Goal: Task Accomplishment & Management: Manage account settings

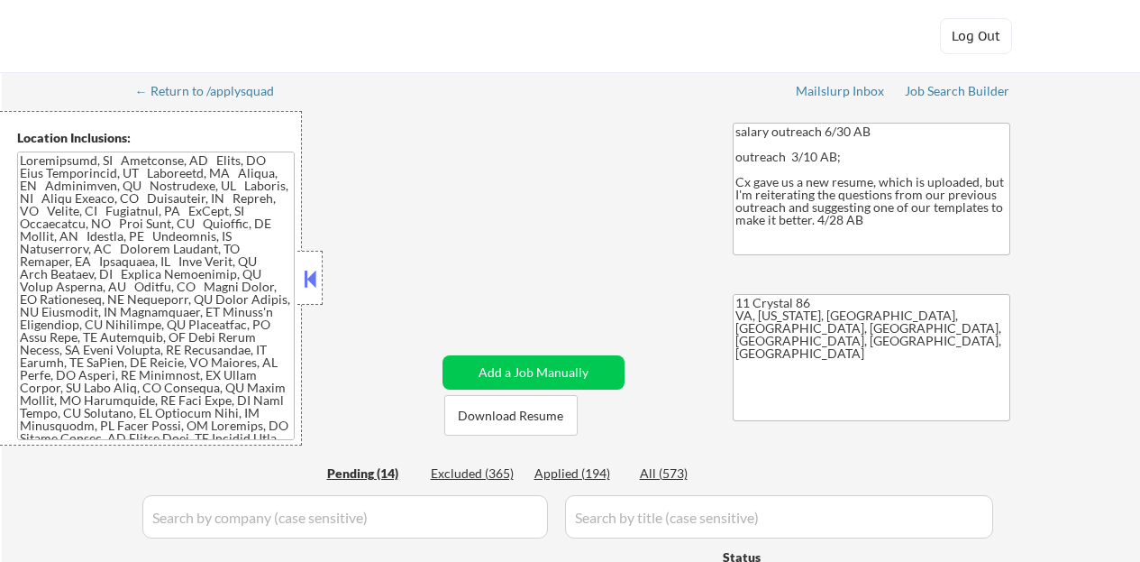
select select ""pending""
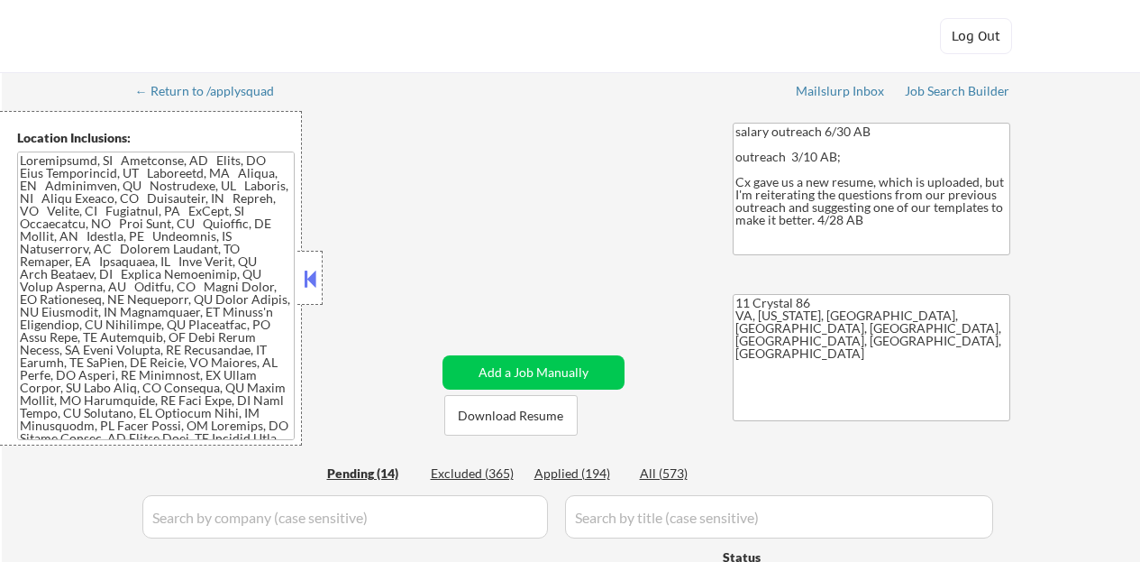
select select ""pending""
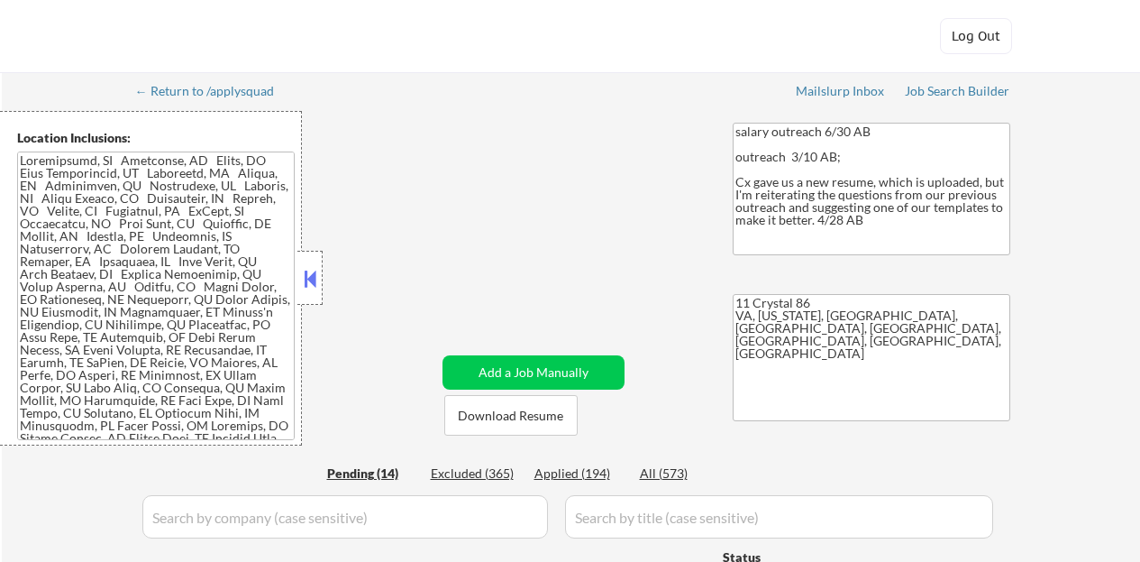
select select ""pending""
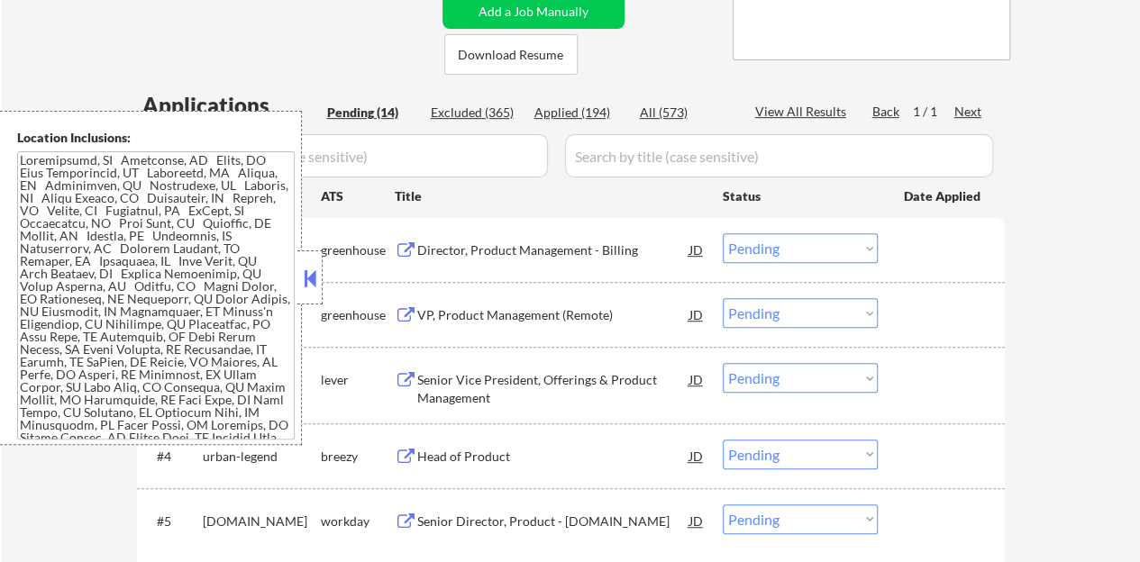
scroll to position [361, 0]
click at [309, 279] on button at bounding box center [310, 278] width 20 height 27
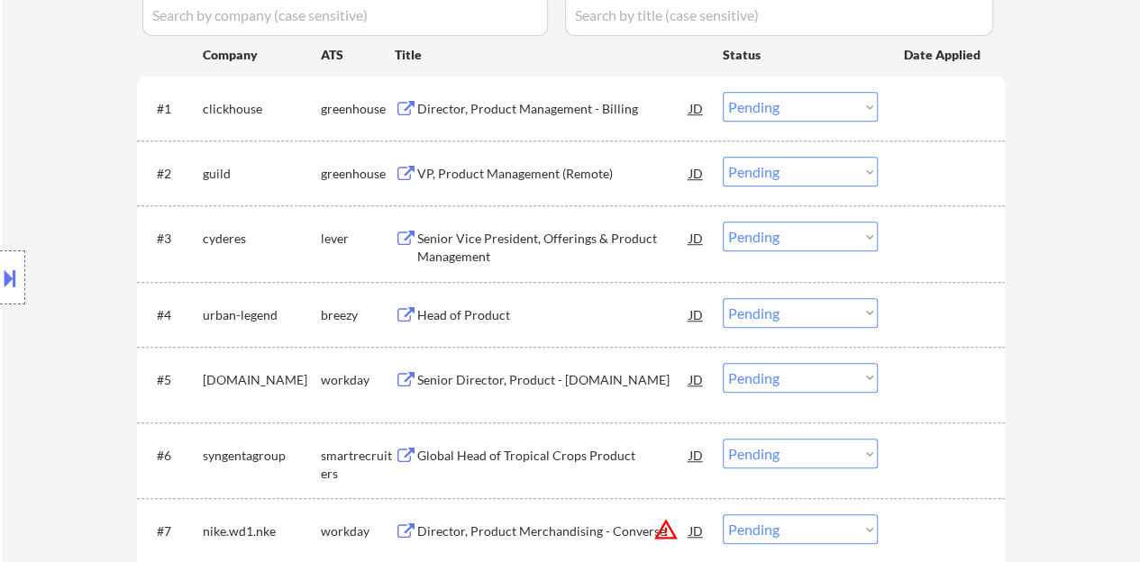
scroll to position [501, 0]
click at [453, 171] on div "VP, Product Management (Remote)" at bounding box center [553, 175] width 272 height 18
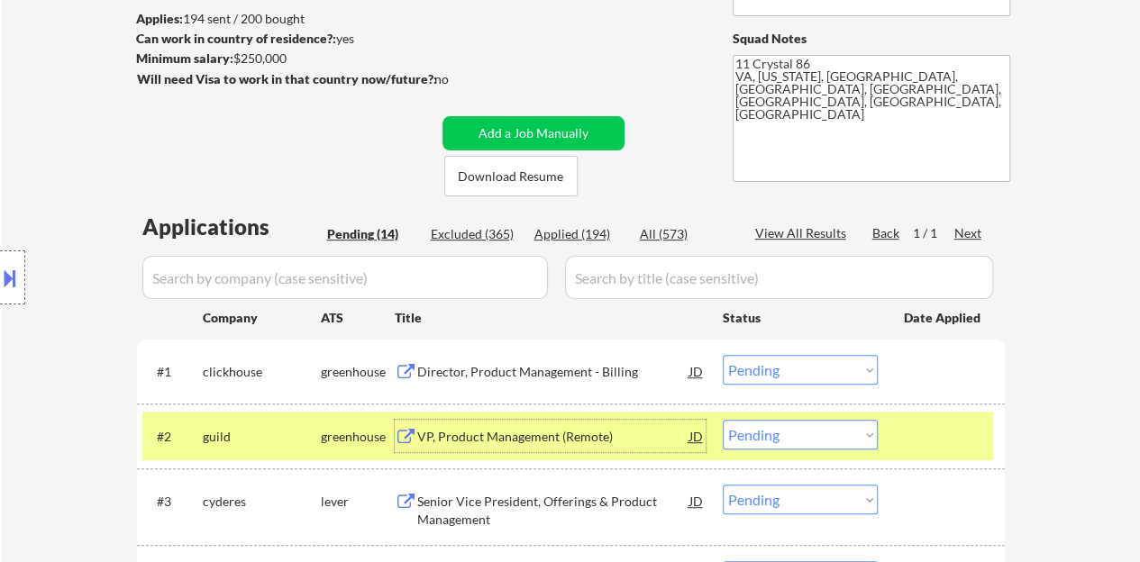
scroll to position [241, 0]
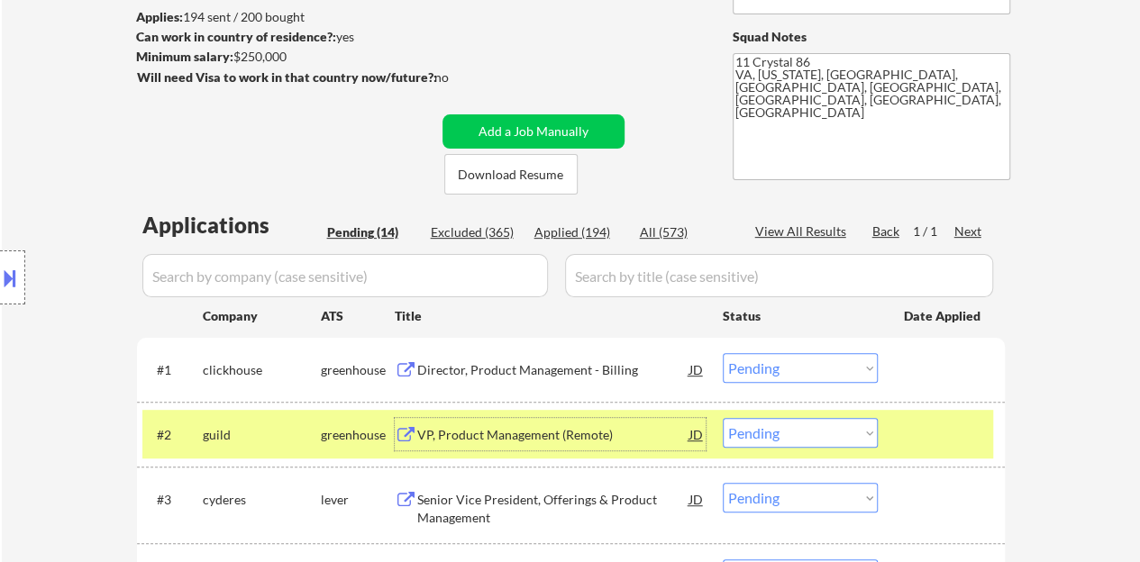
click at [767, 443] on select "Choose an option... Pending Applied Excluded (Questions) Excluded (Expired) Exc…" at bounding box center [800, 433] width 155 height 30
click at [723, 418] on select "Choose an option... Pending Applied Excluded (Questions) Excluded (Expired) Exc…" at bounding box center [800, 433] width 155 height 30
select select ""pending""
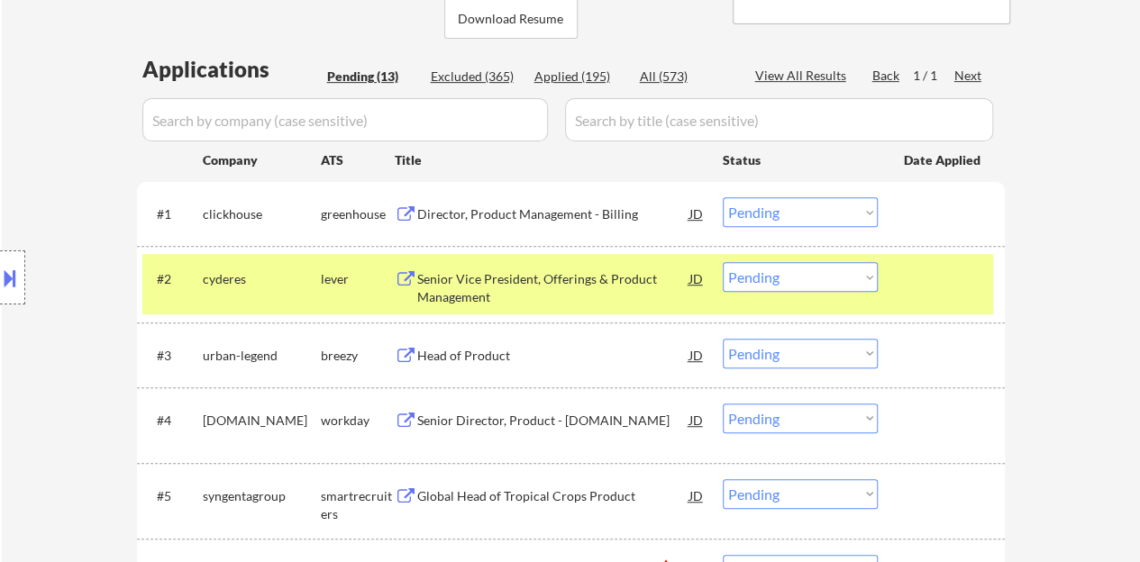
scroll to position [421, 0]
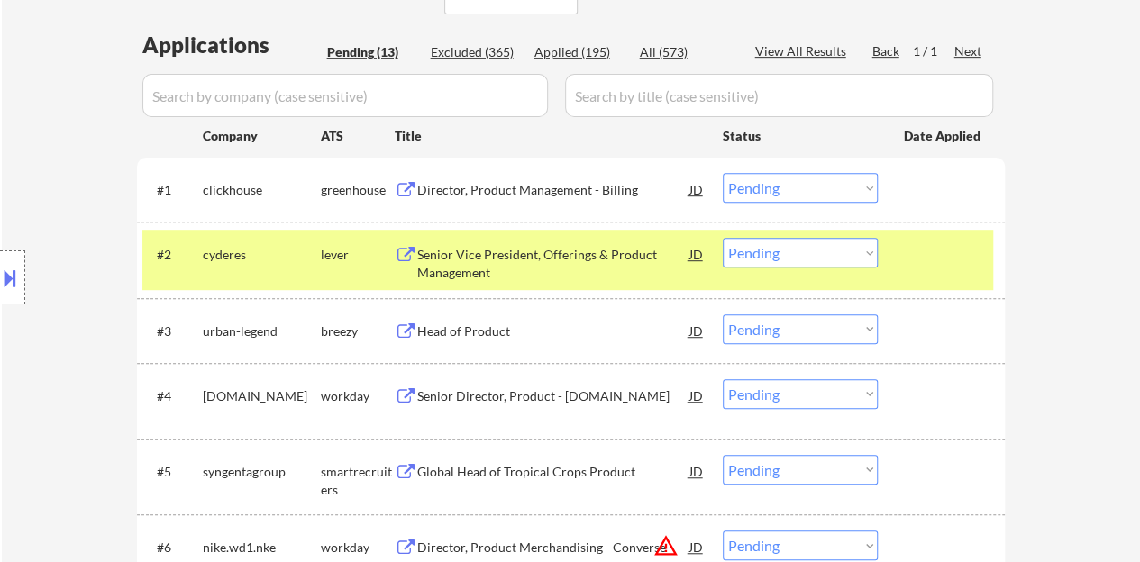
click at [517, 250] on div "Senior Vice President, Offerings & Product Management" at bounding box center [553, 263] width 272 height 35
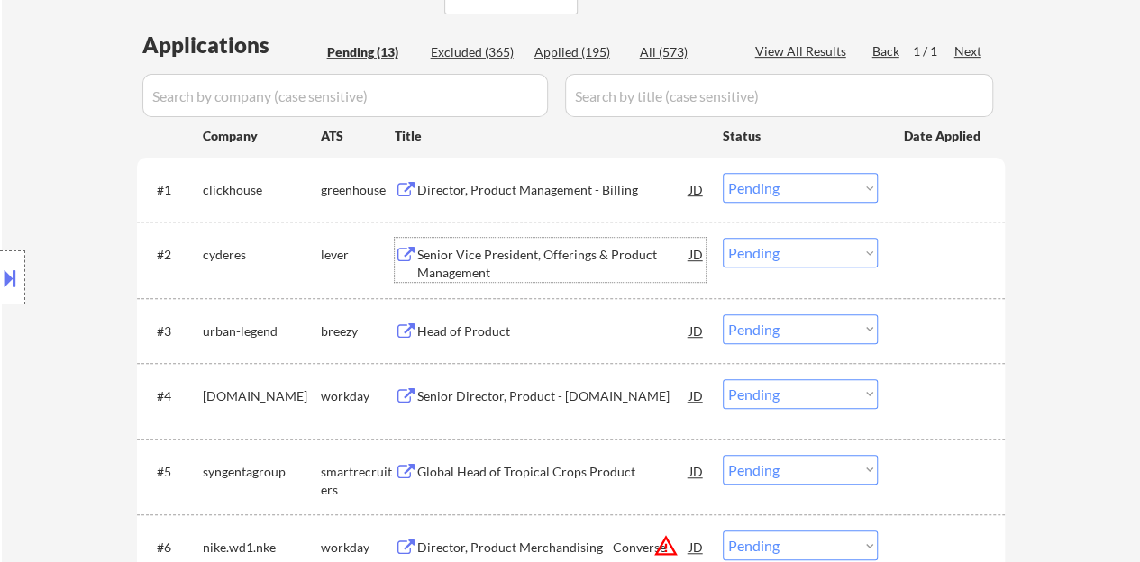
click at [782, 243] on select "Choose an option... Pending Applied Excluded (Questions) Excluded (Expired) Exc…" at bounding box center [800, 253] width 155 height 30
